Goal: Task Accomplishment & Management: Manage account settings

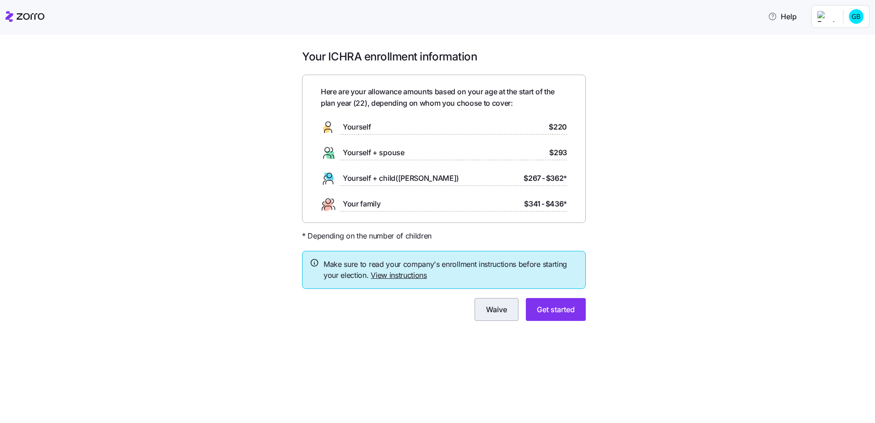
click at [492, 315] on button "Waive" at bounding box center [497, 309] width 44 height 23
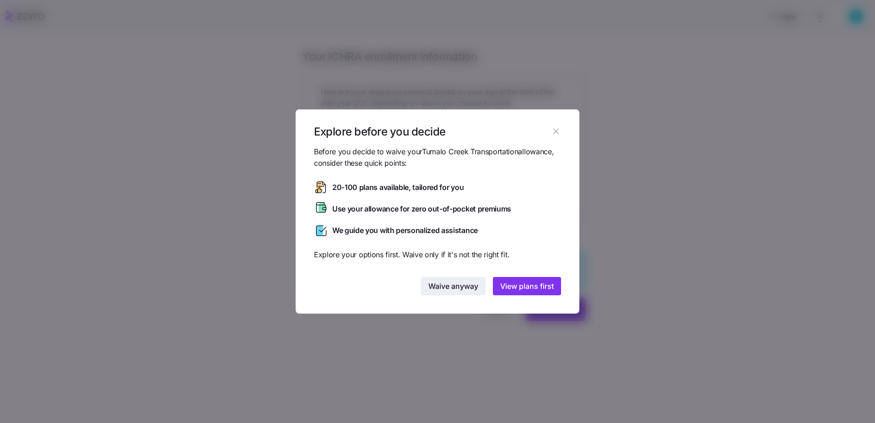
click at [448, 283] on span "Waive anyway" at bounding box center [453, 286] width 50 height 11
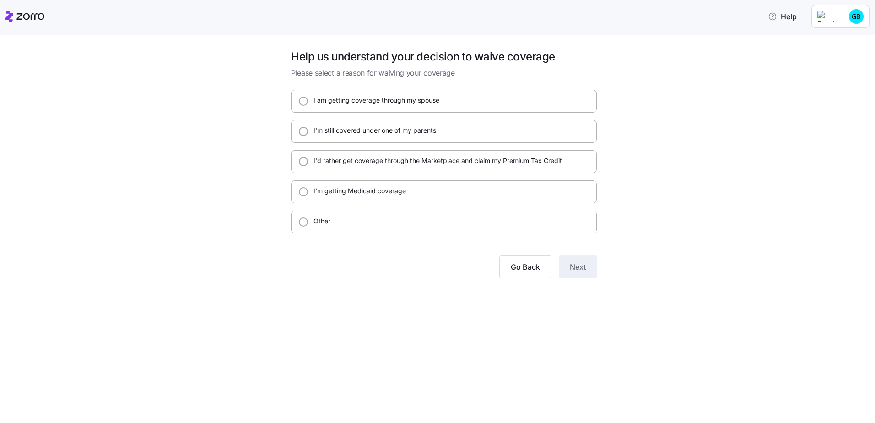
click at [418, 131] on label "I'm still covered under one of my parents" at bounding box center [372, 130] width 128 height 9
click at [308, 131] on input "I'm still covered under one of my parents" at bounding box center [303, 131] width 9 height 9
radio input "true"
click at [583, 269] on span "Next" at bounding box center [578, 266] width 16 height 11
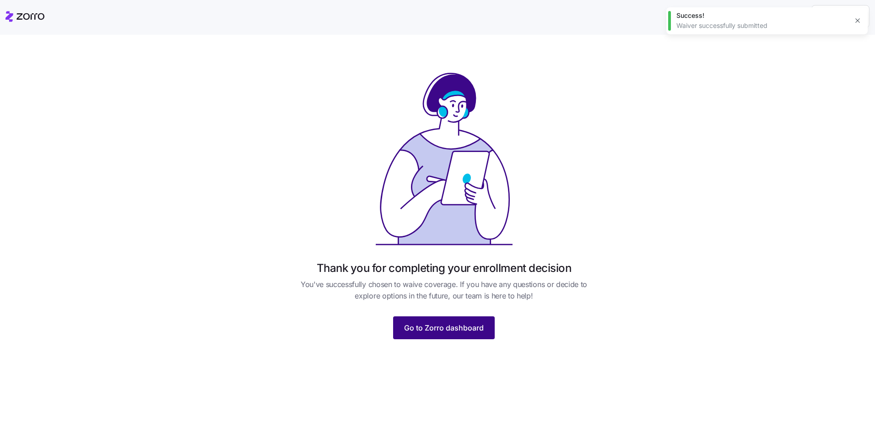
click at [489, 331] on button "Go to Zorro dashboard" at bounding box center [444, 327] width 102 height 23
